Goal: Navigation & Orientation: Find specific page/section

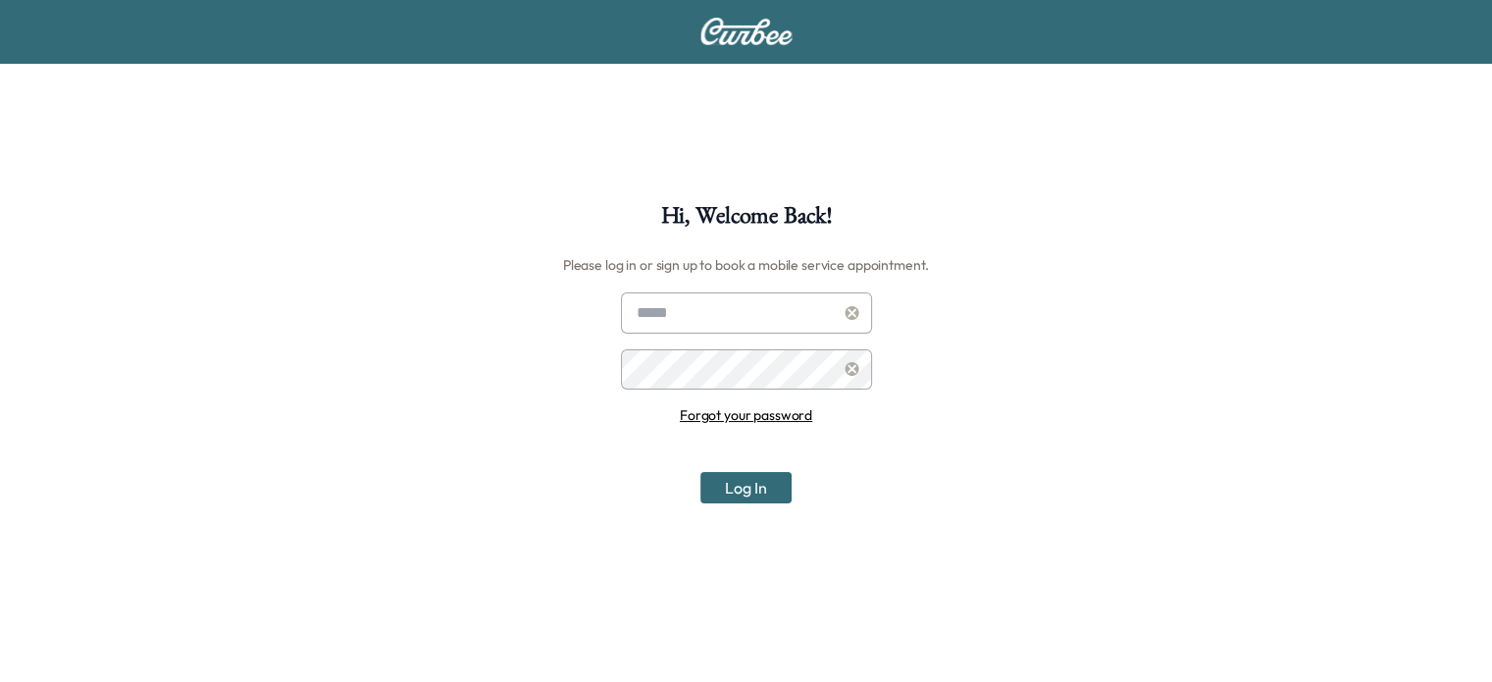
click at [753, 305] on input "text" at bounding box center [746, 312] width 251 height 41
type input "**********"
click at [853, 312] on icon at bounding box center [852, 313] width 14 height 14
drag, startPoint x: 49, startPoint y: 3, endPoint x: 944, endPoint y: 101, distance: 900.7
click at [1003, 122] on div "Hi, Welcome Back! Please log in or sign up to book a mobile service appointment…" at bounding box center [746, 443] width 1492 height 886
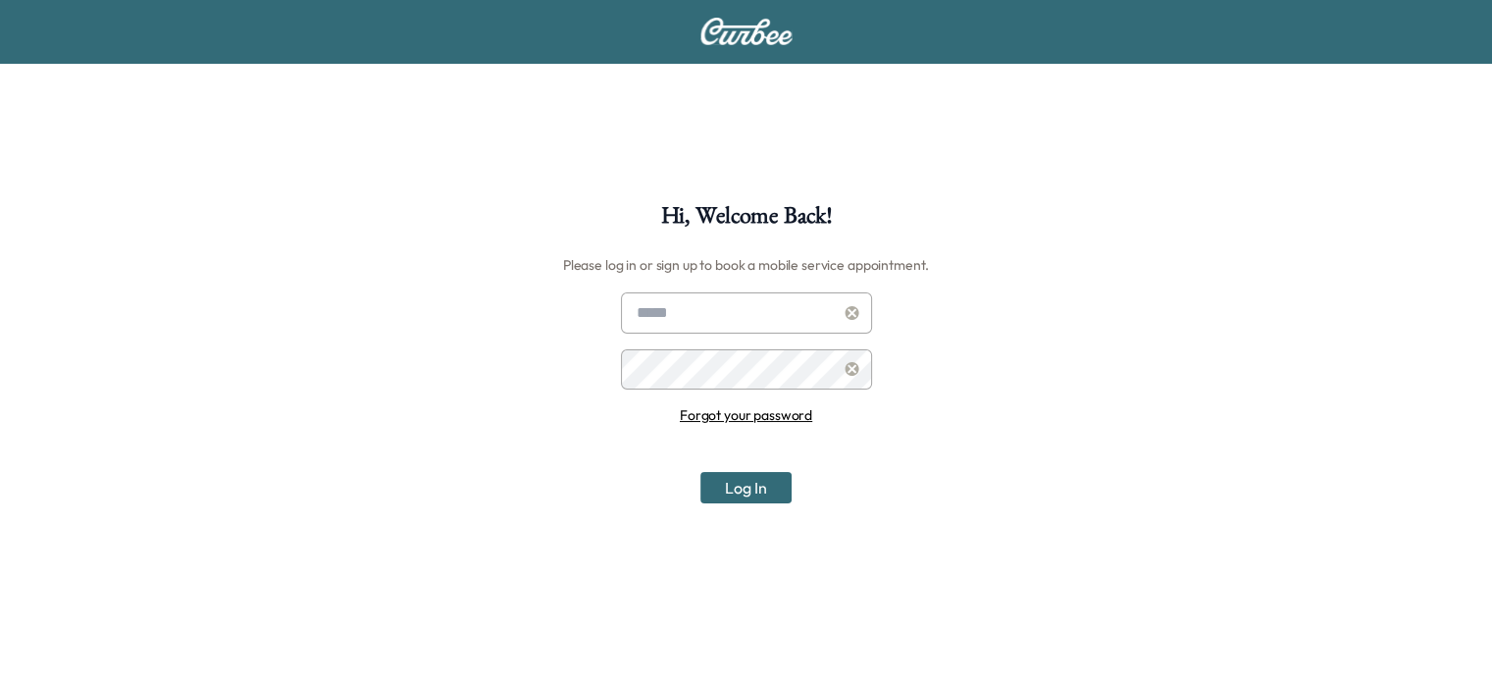
drag, startPoint x: 282, startPoint y: 1, endPoint x: 290, endPoint y: 338, distance: 337.4
click at [290, 338] on div "Hi, Welcome Back! Please log in or sign up to book a mobile service appointment…" at bounding box center [746, 545] width 1492 height 682
drag, startPoint x: 185, startPoint y: 0, endPoint x: 715, endPoint y: 109, distance: 540.6
click at [715, 109] on div "Hi, Welcome Back! Please log in or sign up to book a mobile service appointment…" at bounding box center [746, 443] width 1492 height 886
click at [734, 314] on input "text" at bounding box center [746, 312] width 251 height 41
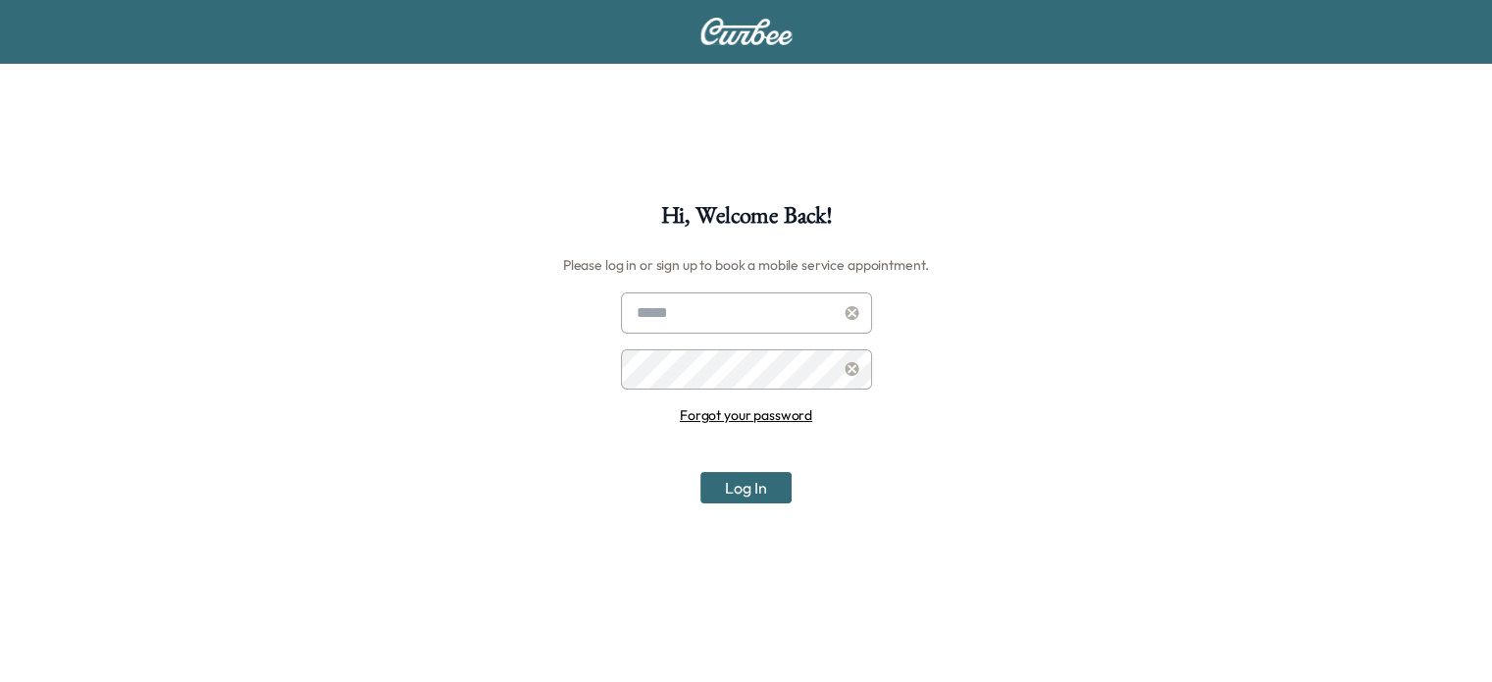
type input "**********"
click at [700, 472] on button "Log In" at bounding box center [745, 487] width 91 height 31
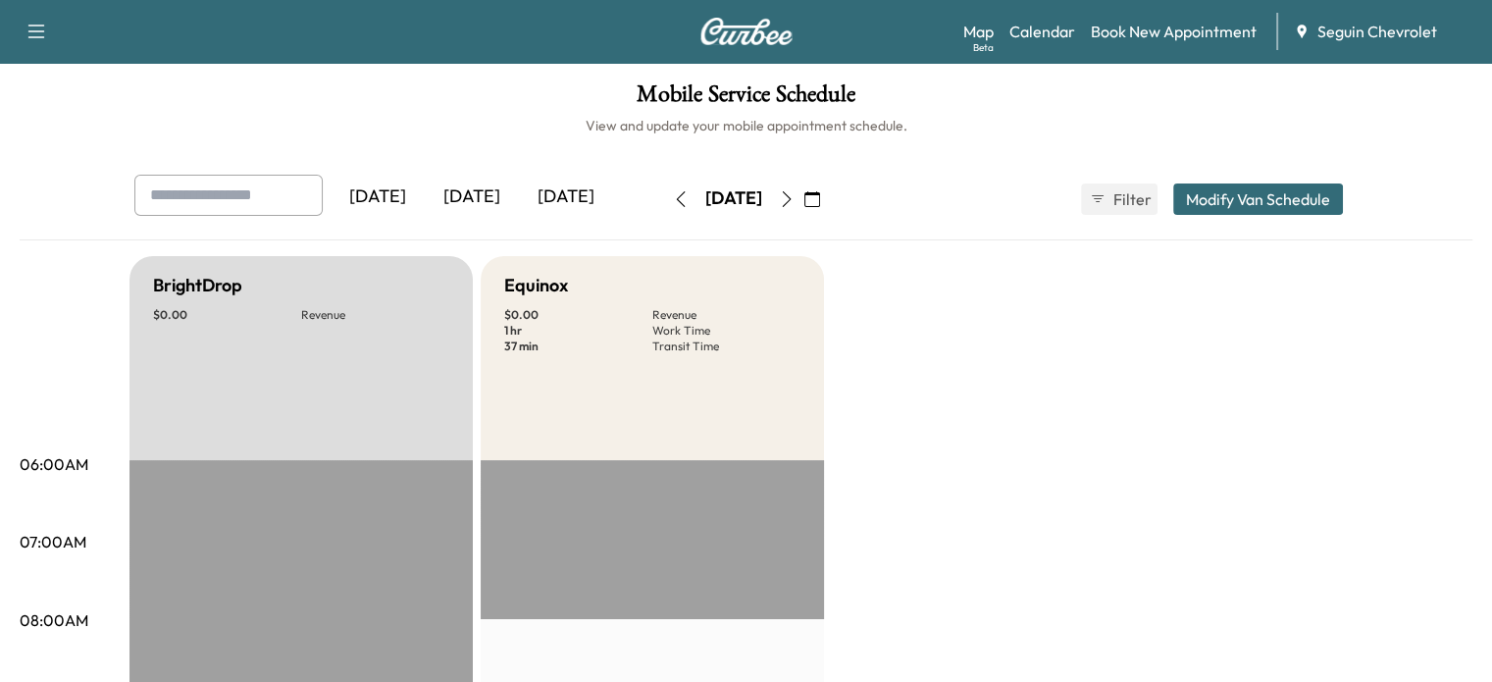
click at [519, 202] on div "[DATE]" at bounding box center [566, 197] width 94 height 45
click at [794, 198] on icon "button" at bounding box center [787, 199] width 16 height 16
click at [981, 28] on link "Map Beta" at bounding box center [978, 32] width 30 height 24
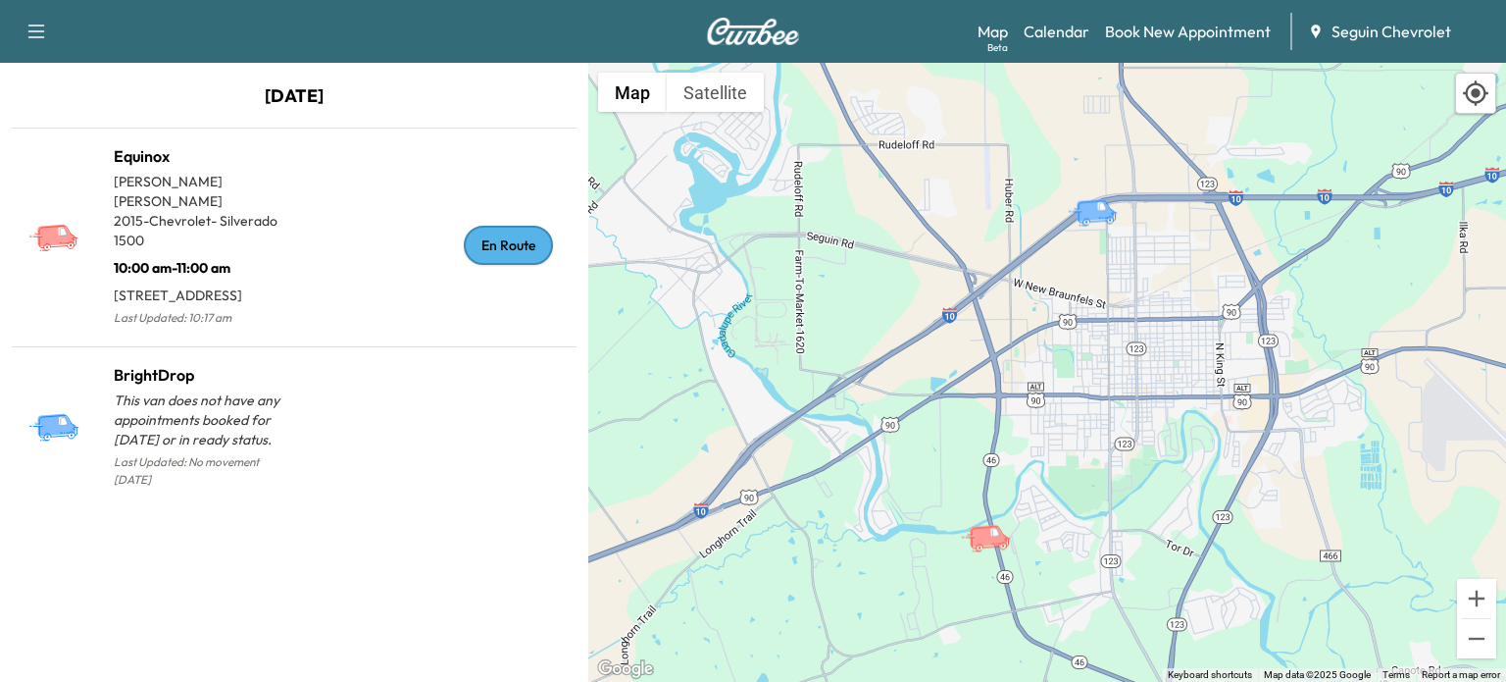
click at [294, 87] on p "[DATE]" at bounding box center [294, 100] width 588 height 37
click at [281, 101] on p "[DATE]" at bounding box center [294, 100] width 588 height 37
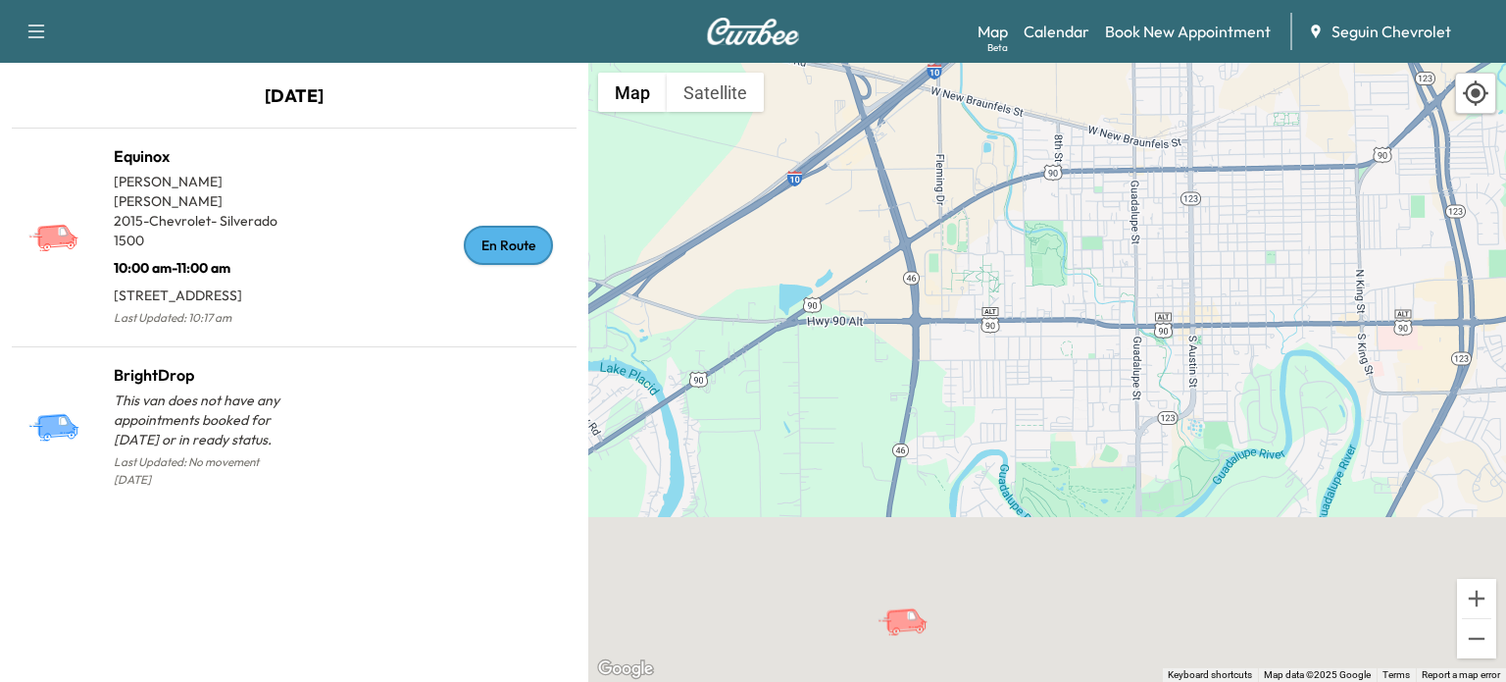
drag, startPoint x: 1021, startPoint y: 309, endPoint x: 1006, endPoint y: 233, distance: 76.9
click at [1006, 233] on div "To activate drag with keyboard, press Alt + Enter. Once in keyboard drag state,…" at bounding box center [1047, 372] width 918 height 619
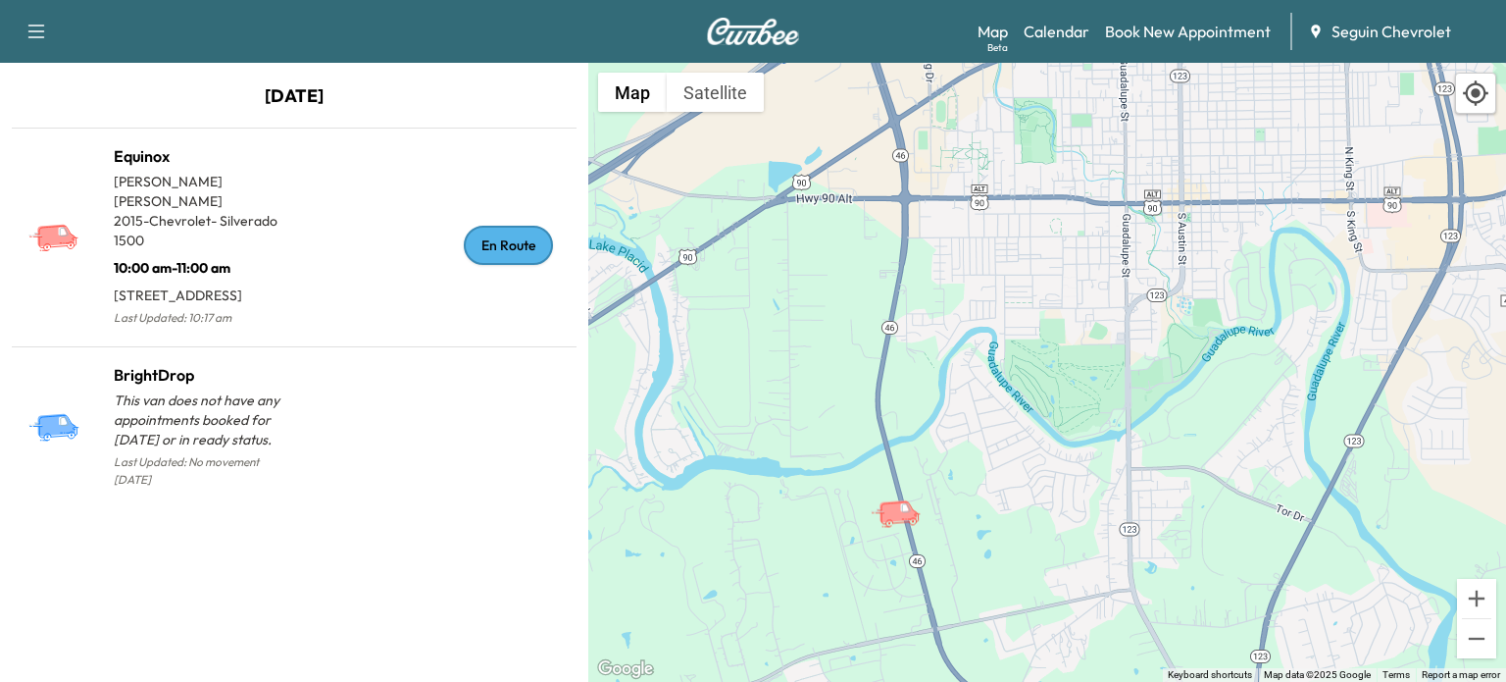
drag, startPoint x: 957, startPoint y: 601, endPoint x: 972, endPoint y: 475, distance: 127.4
click at [979, 496] on div "To activate drag with keyboard, press Alt + Enter. Once in keyboard drag state,…" at bounding box center [1047, 372] width 918 height 619
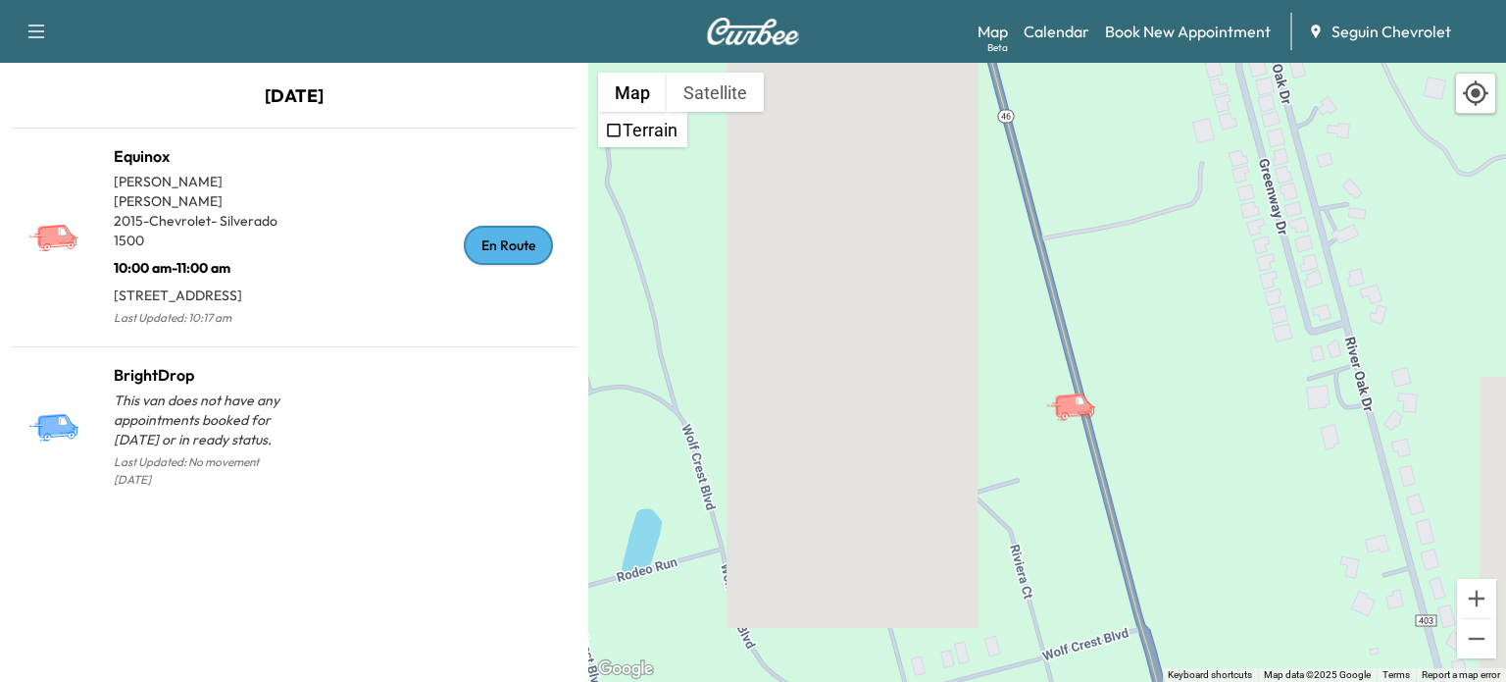
click at [361, 103] on p "[DATE]" at bounding box center [294, 100] width 588 height 37
click at [326, 100] on p "[DATE]" at bounding box center [294, 100] width 588 height 37
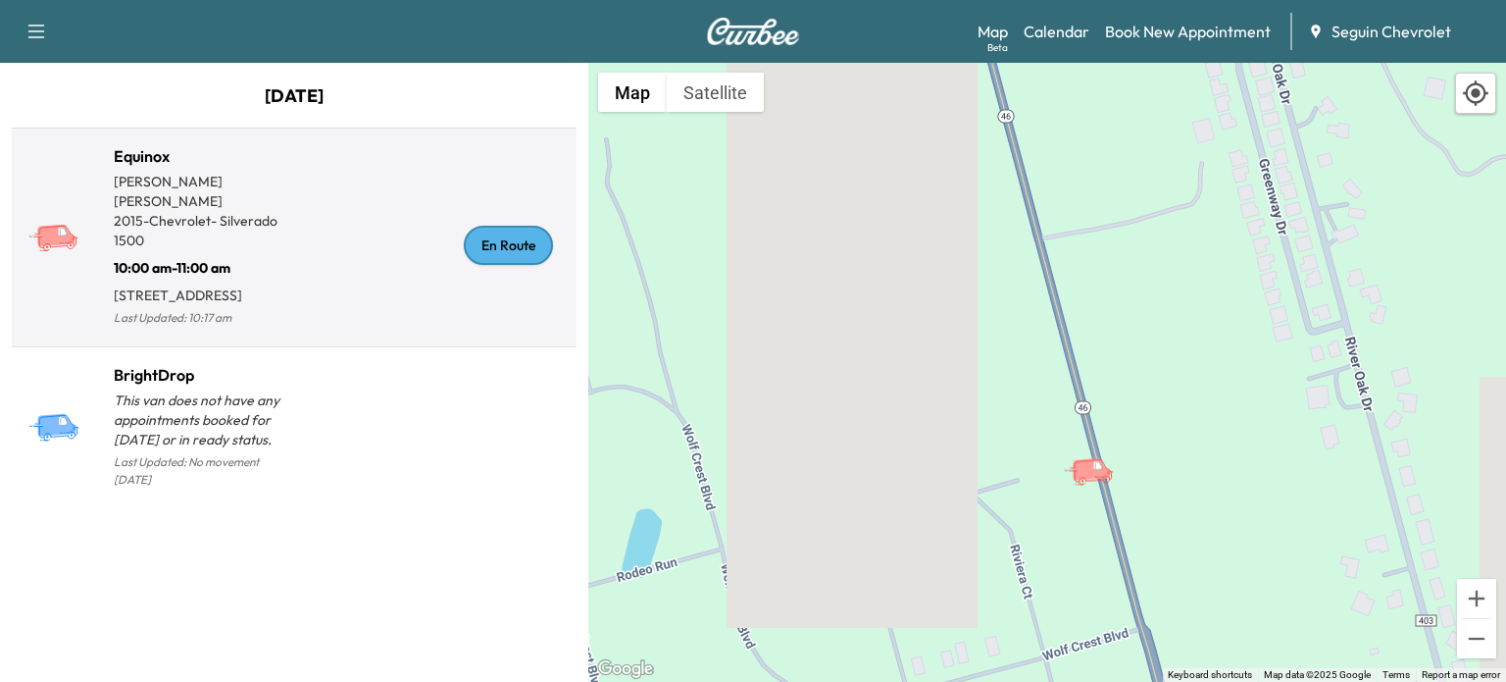
click at [149, 154] on h1 "Equinox" at bounding box center [204, 156] width 180 height 24
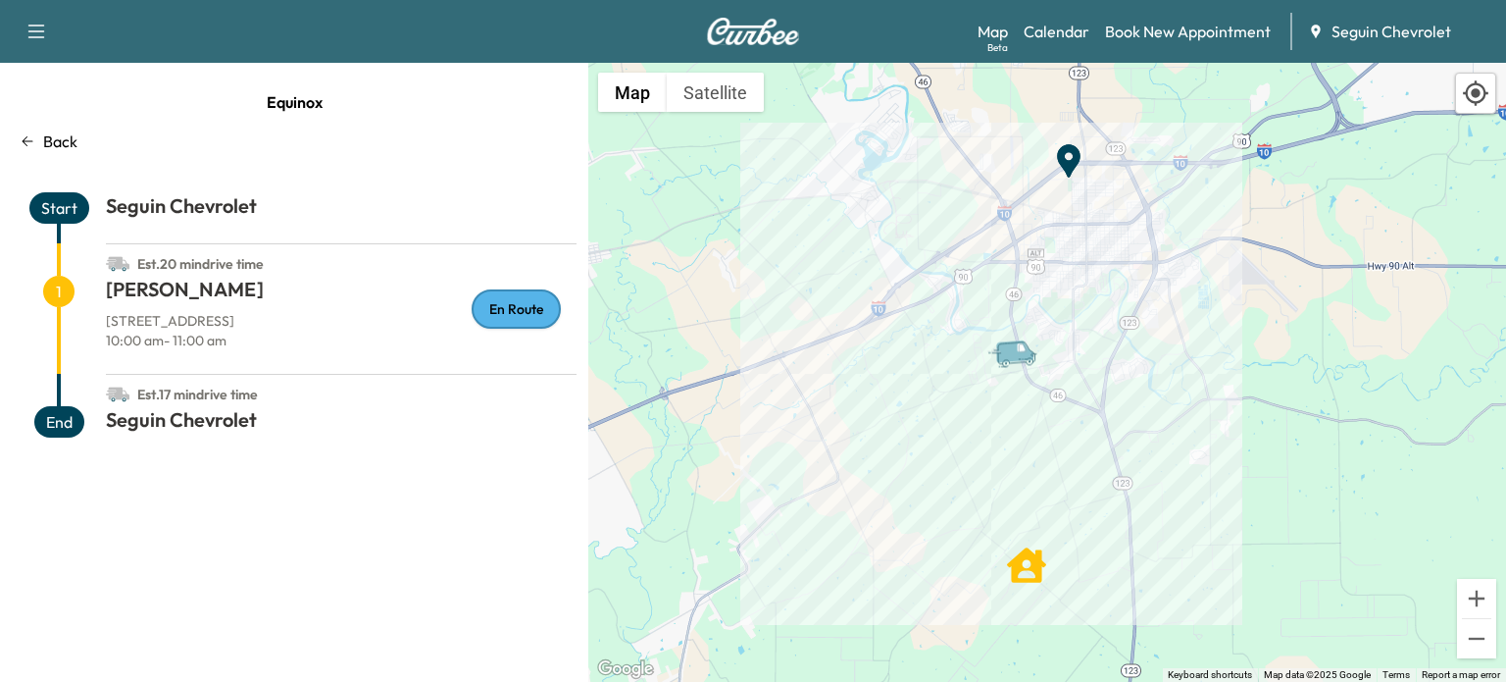
click at [51, 142] on p "Back" at bounding box center [60, 141] width 34 height 24
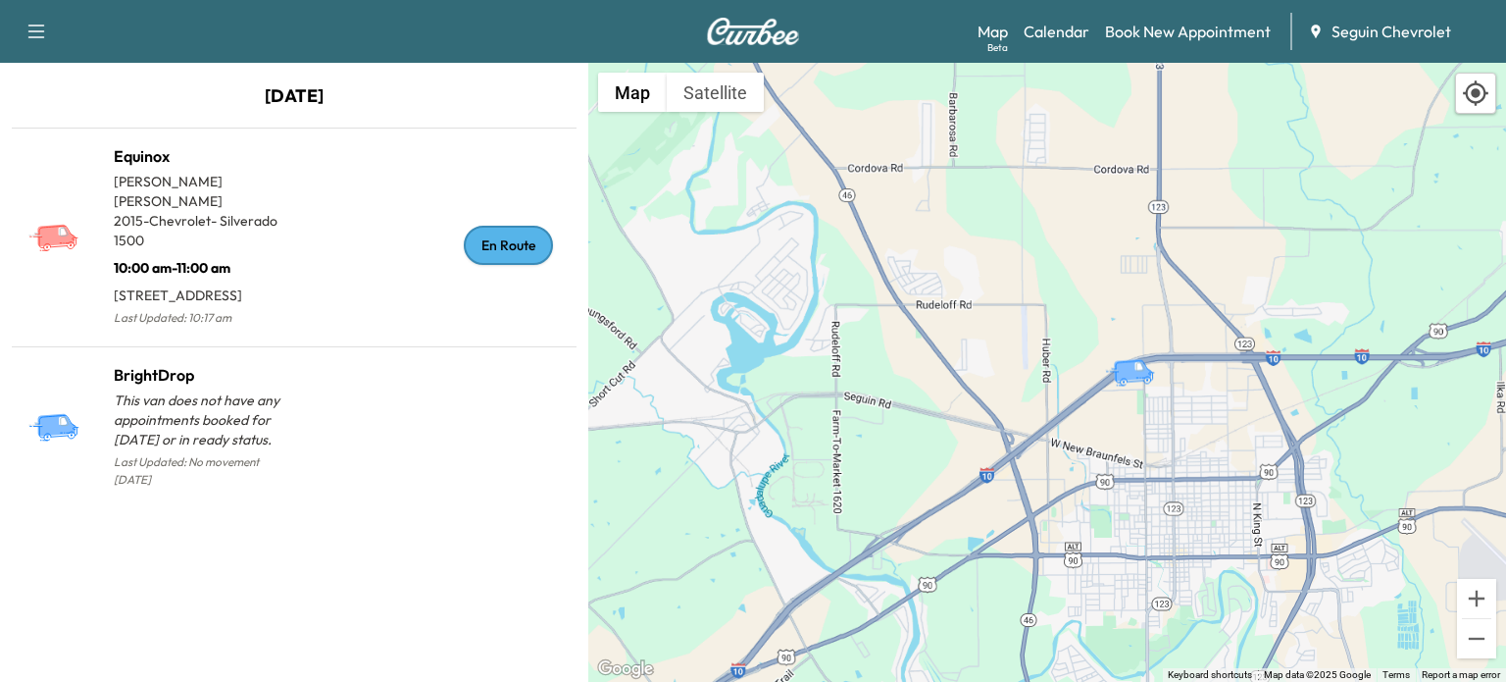
drag, startPoint x: 1142, startPoint y: 520, endPoint x: 1114, endPoint y: 376, distance: 146.9
click at [1116, 379] on div "To activate drag with keyboard, press Alt + Enter. Once in keyboard drag state,…" at bounding box center [1047, 372] width 918 height 619
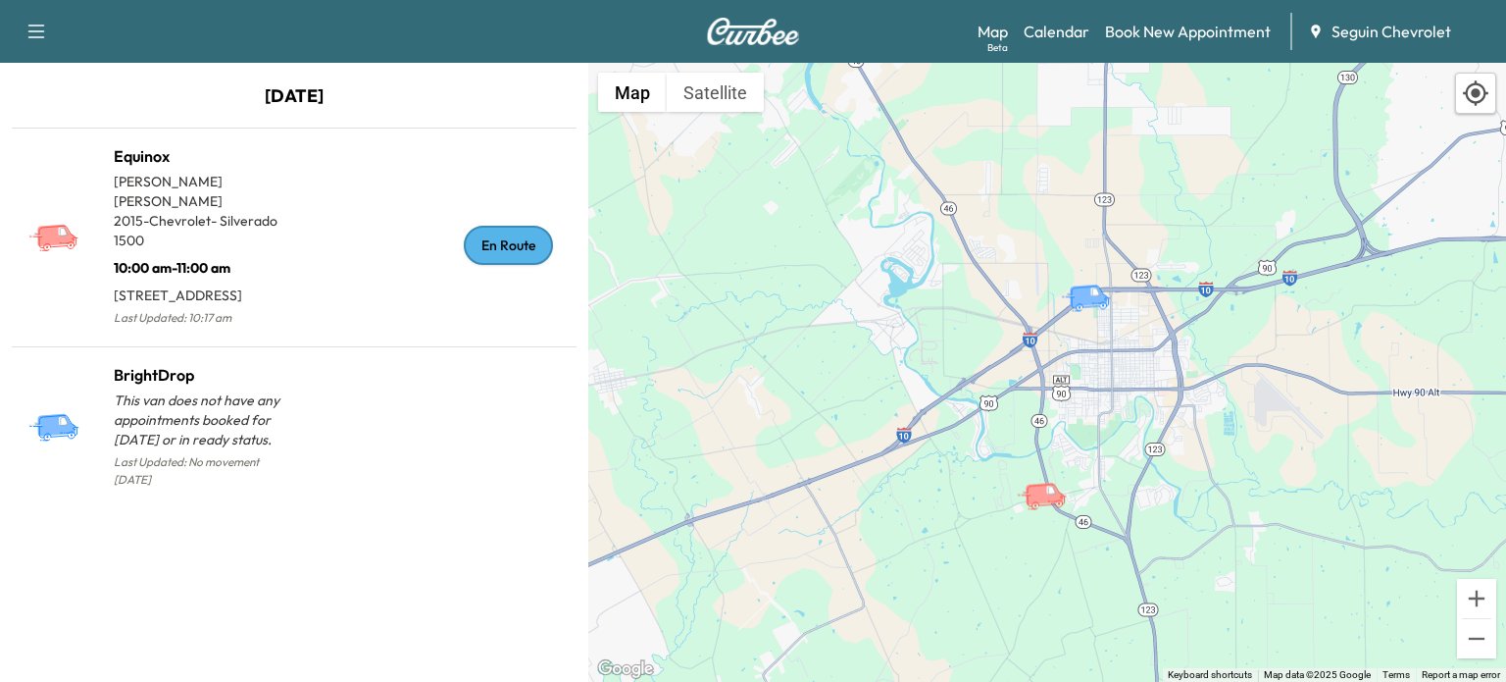
click at [44, 27] on icon "button" at bounding box center [37, 32] width 24 height 24
click at [772, 24] on img at bounding box center [753, 31] width 94 height 27
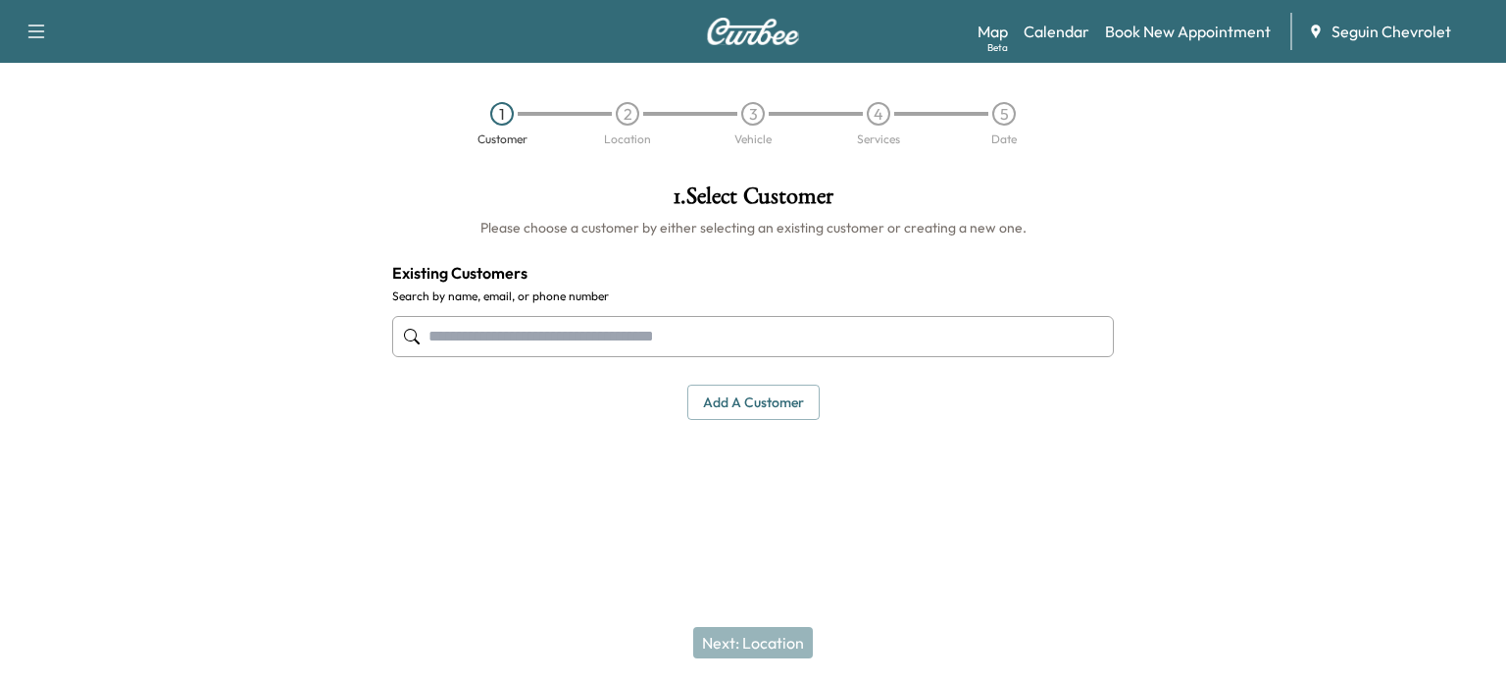
click at [772, 24] on img at bounding box center [753, 31] width 94 height 27
click at [1026, 29] on link "Calendar" at bounding box center [1057, 32] width 66 height 24
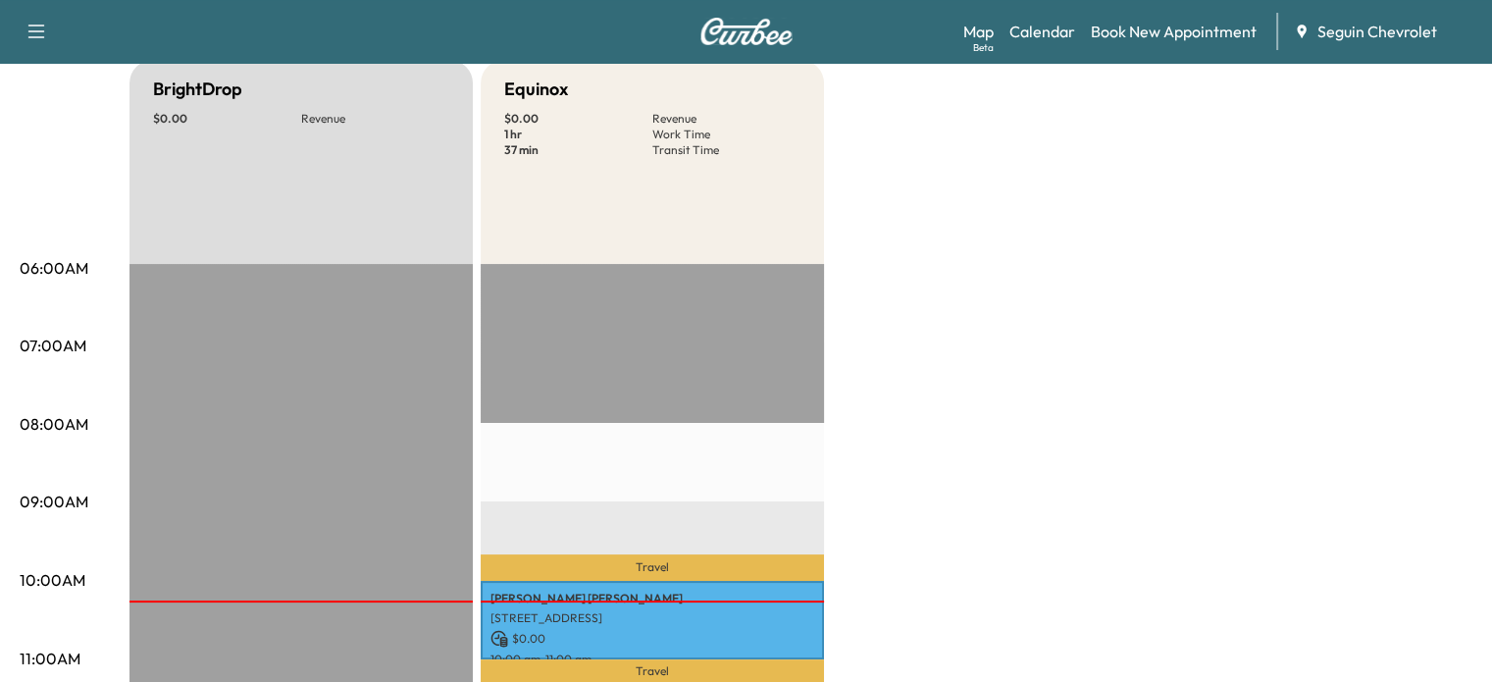
scroll to position [294, 0]
